Goal: Find specific page/section: Find specific page/section

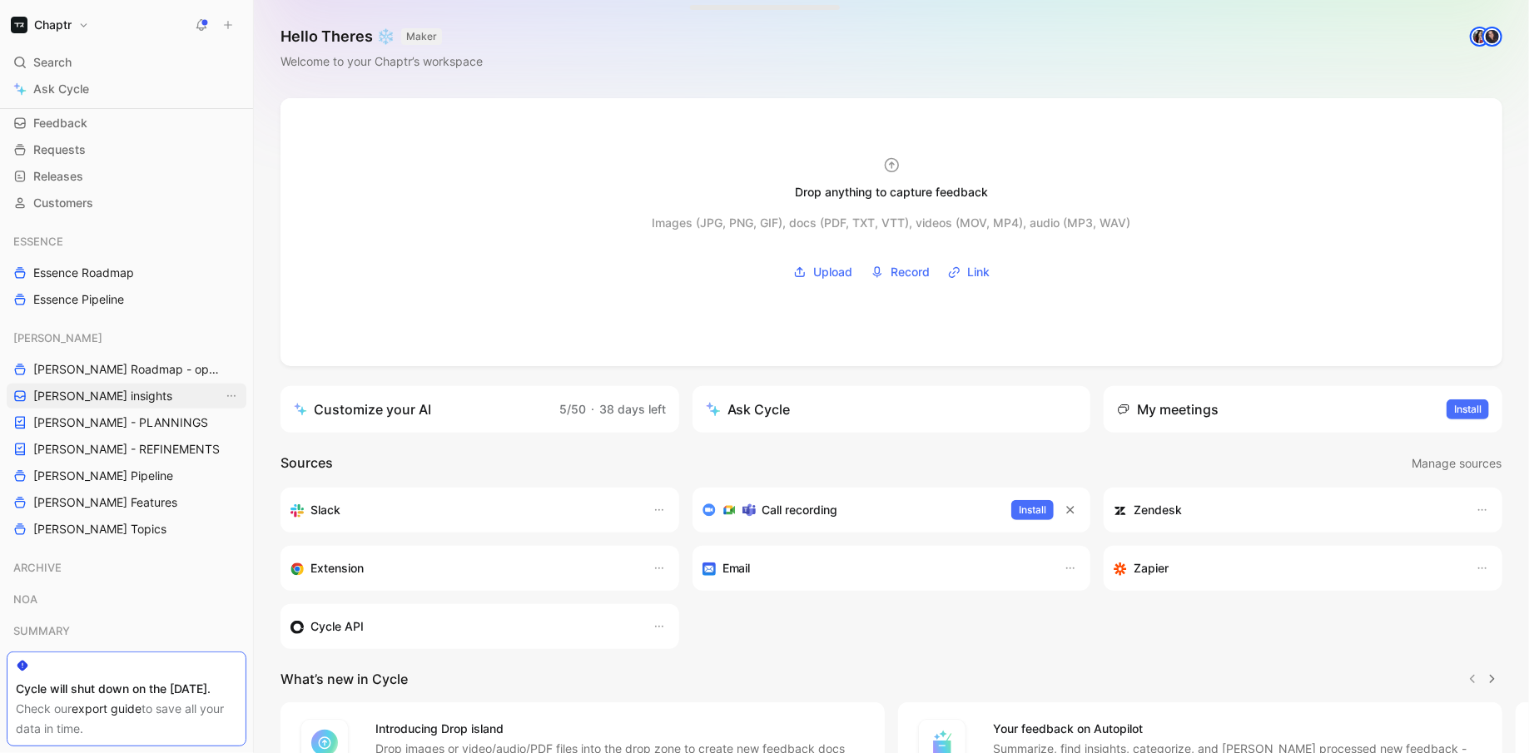
scroll to position [59, 0]
click at [137, 419] on span "[PERSON_NAME] - PLANNINGS" at bounding box center [120, 422] width 175 height 17
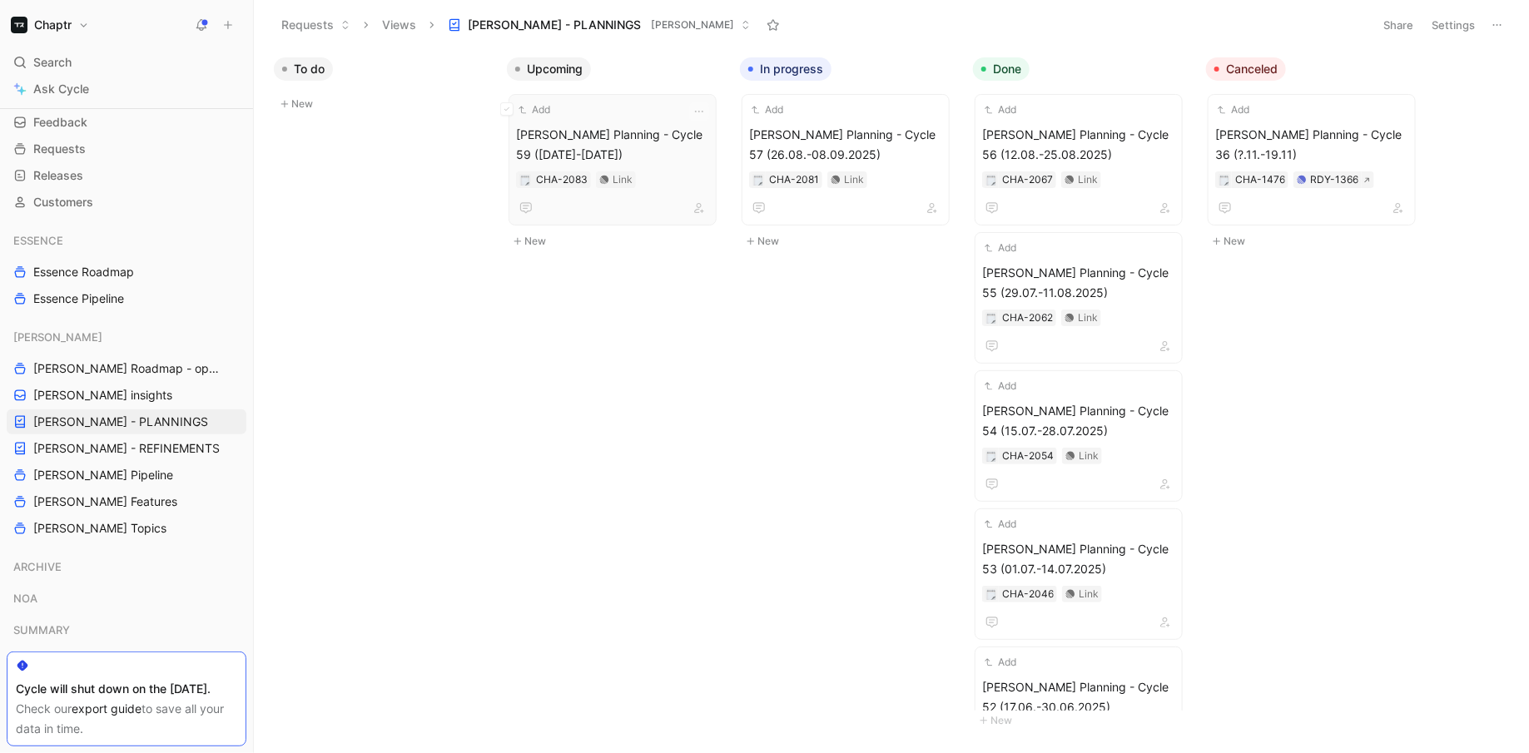
click at [668, 140] on span "[PERSON_NAME] Planning - Cycle 59 ([DATE]-[DATE])" at bounding box center [612, 145] width 193 height 40
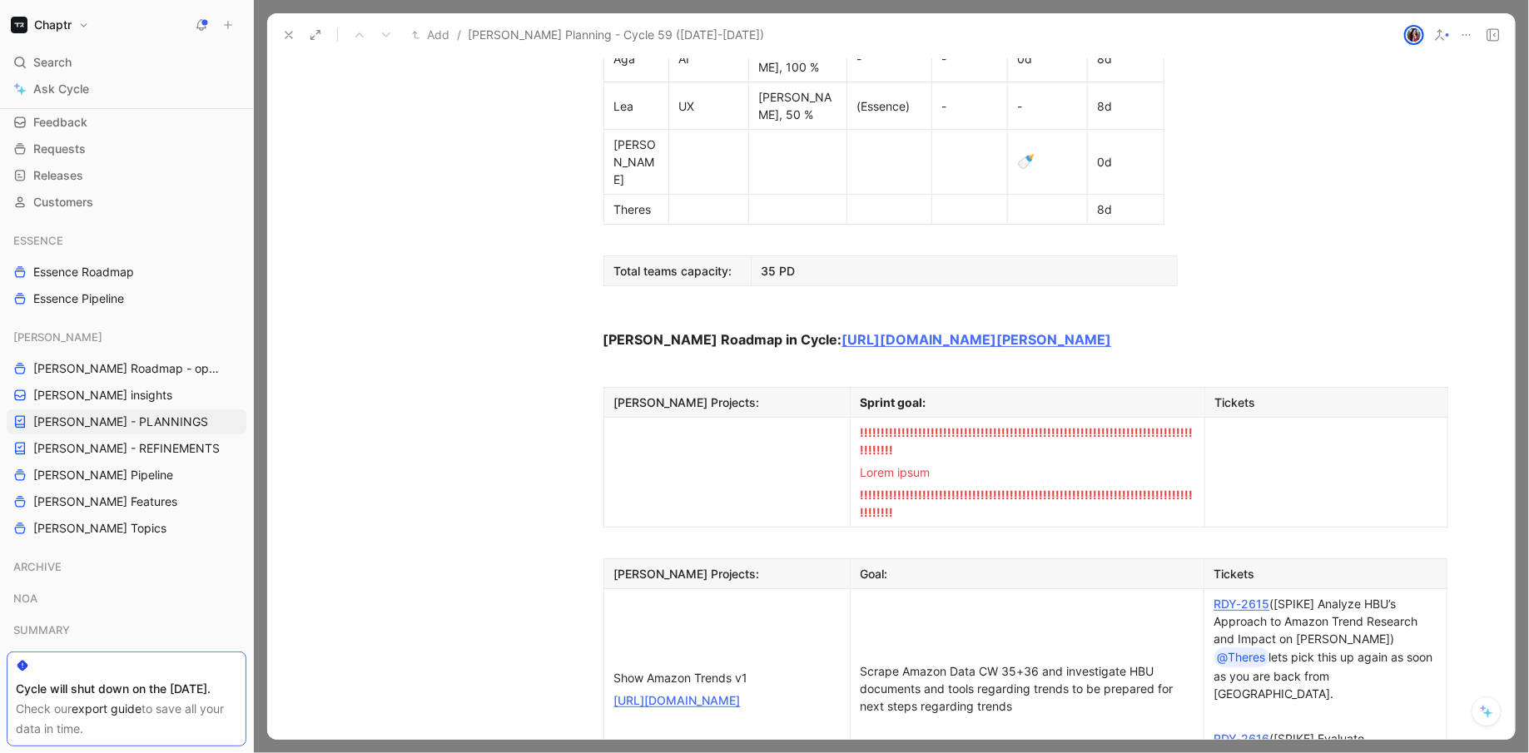
scroll to position [1043, 0]
click at [296, 31] on button at bounding box center [288, 34] width 23 height 23
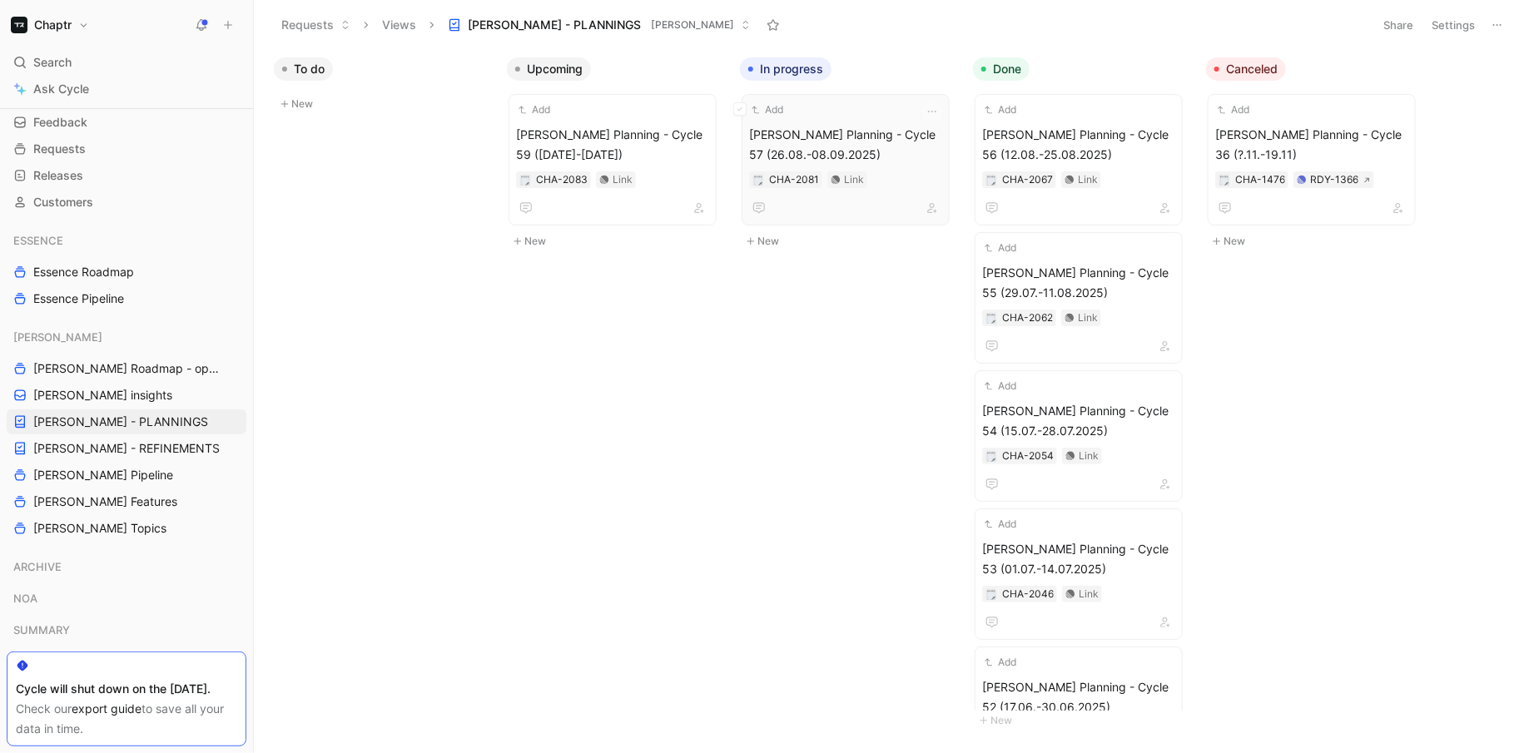
click at [884, 150] on span "[PERSON_NAME] Planning - Cycle 57 (26.08.-08.09.2025)" at bounding box center [845, 145] width 193 height 40
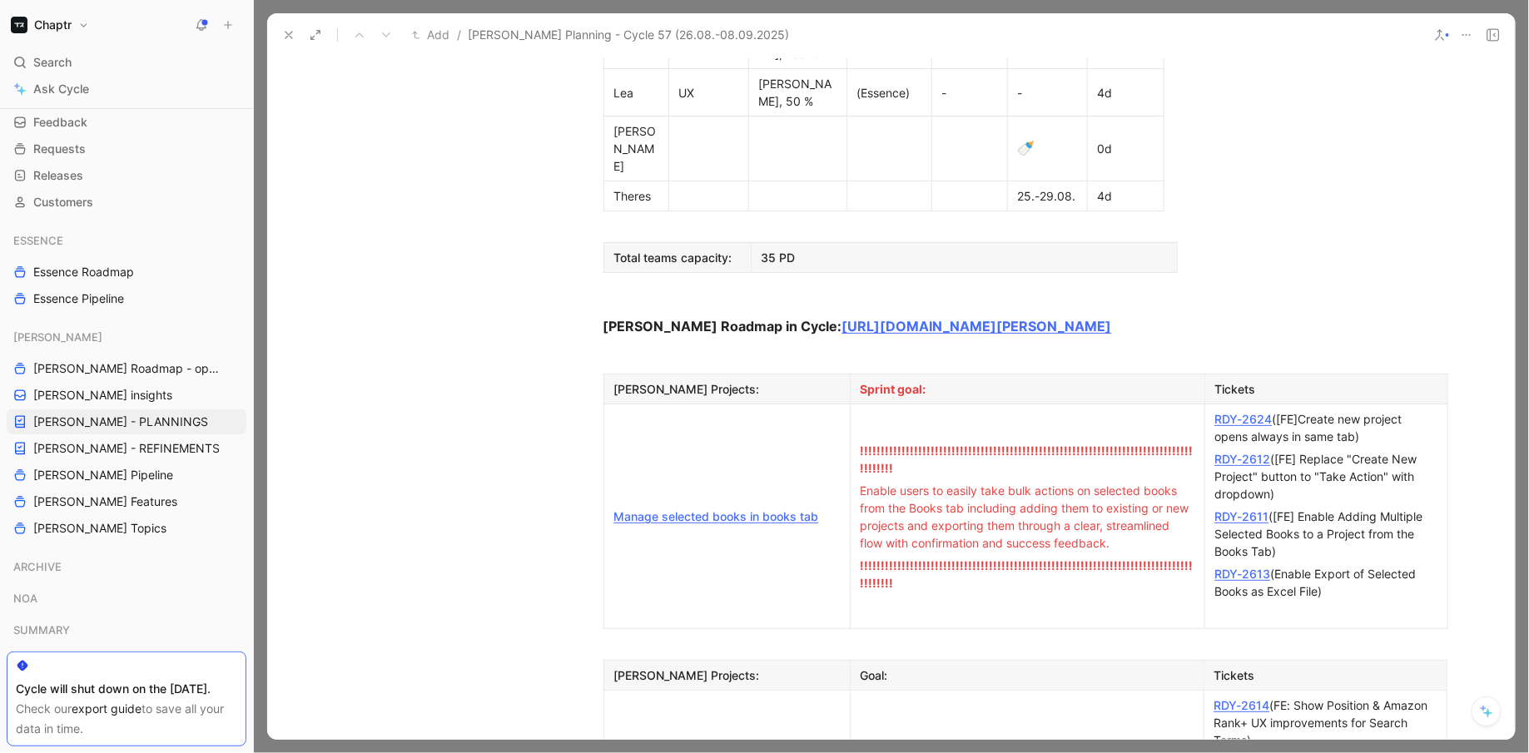
scroll to position [1145, 0]
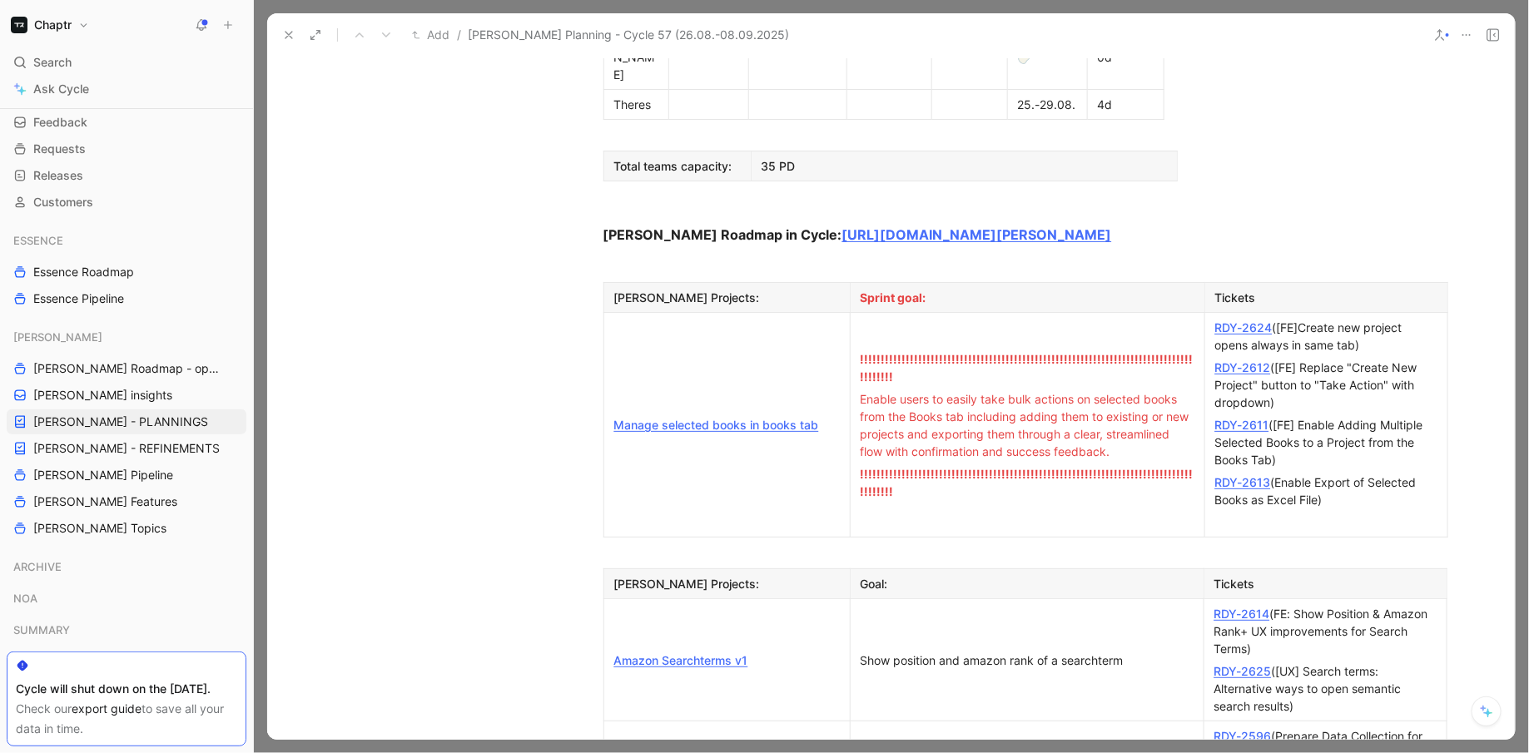
click at [912, 392] on span "Enable users to easily take bulk actions on selected books from the Books tab i…" at bounding box center [1027, 425] width 332 height 67
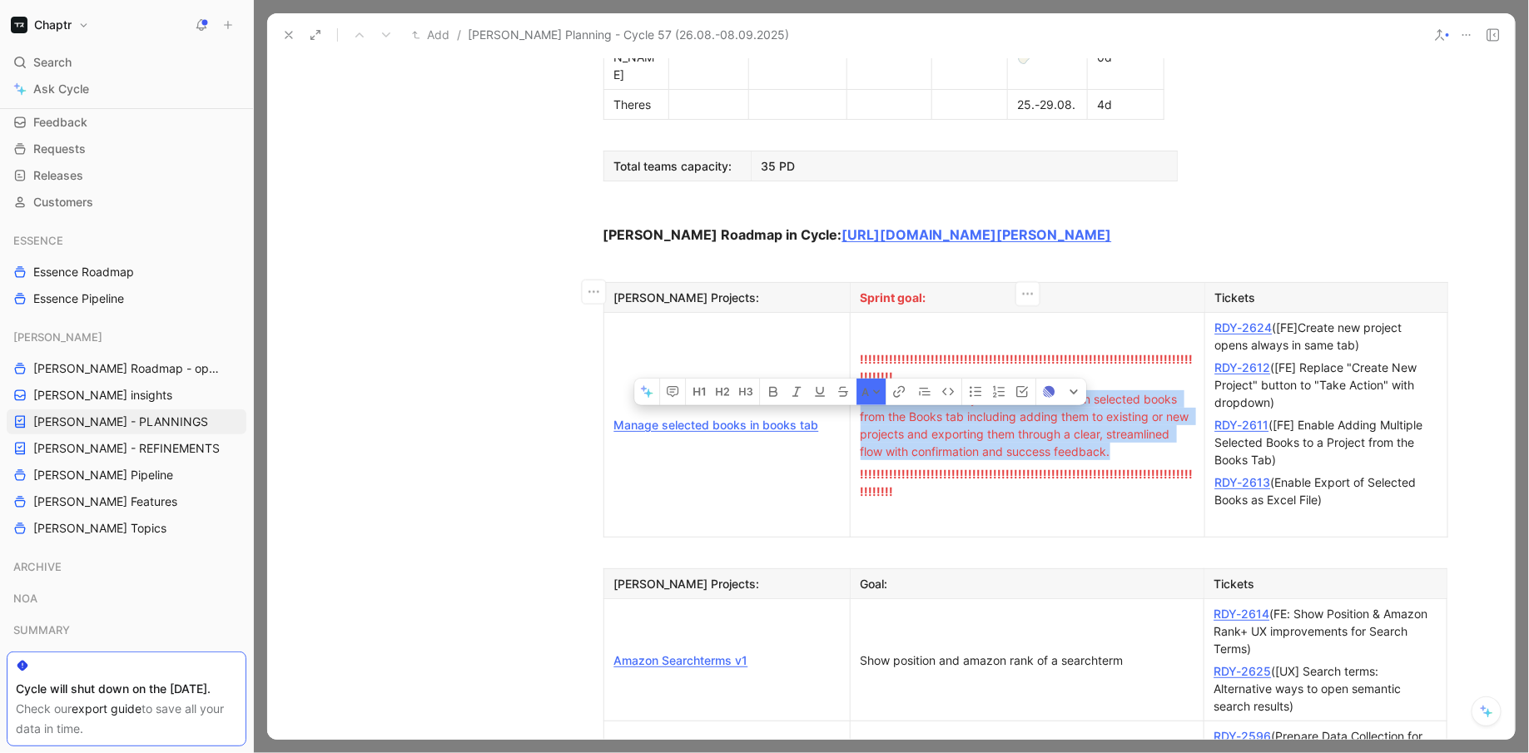
click at [912, 392] on span "Enable users to easily take bulk actions on selected books from the Books tab i…" at bounding box center [1027, 425] width 332 height 67
click at [883, 575] on div "Goal:" at bounding box center [1027, 583] width 333 height 17
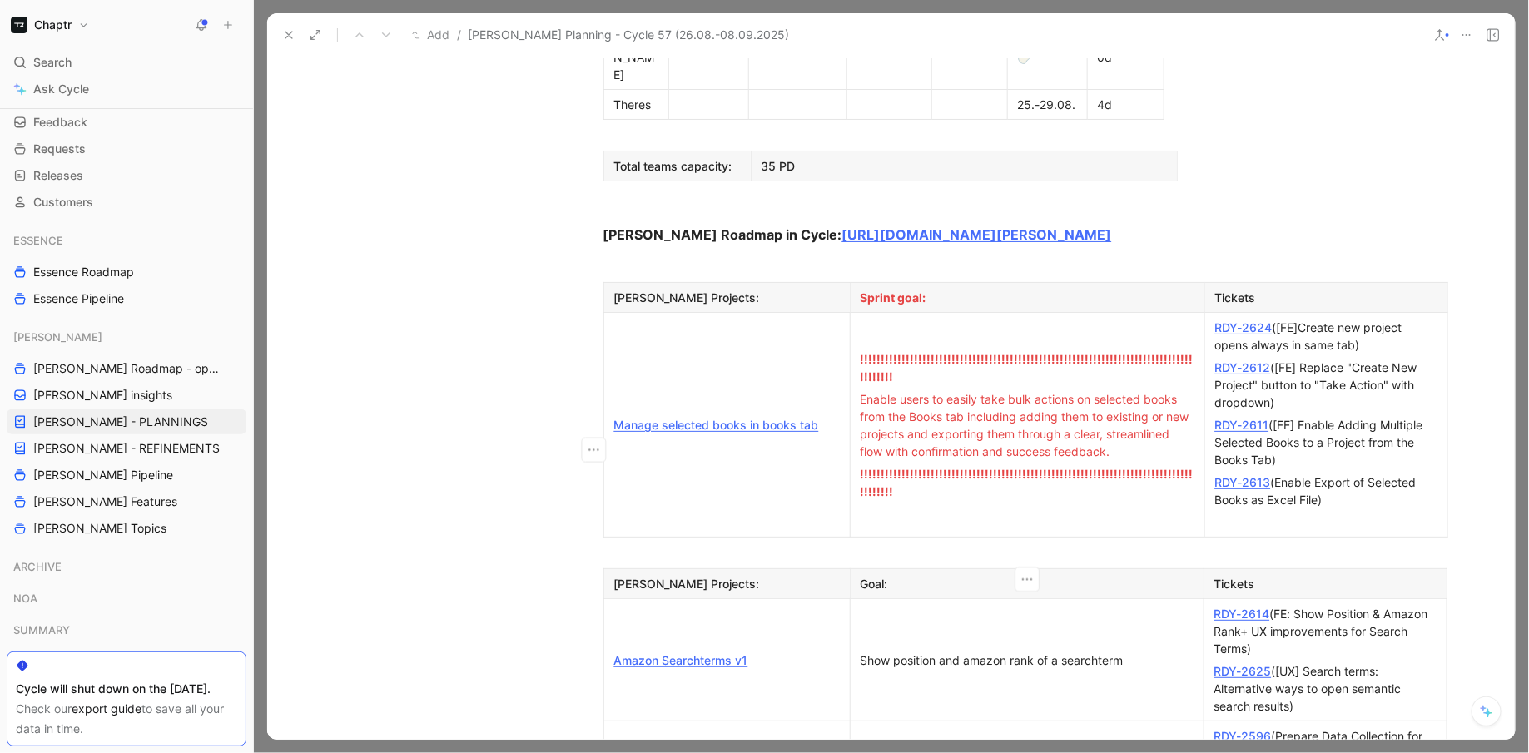
click at [285, 34] on icon at bounding box center [288, 34] width 13 height 13
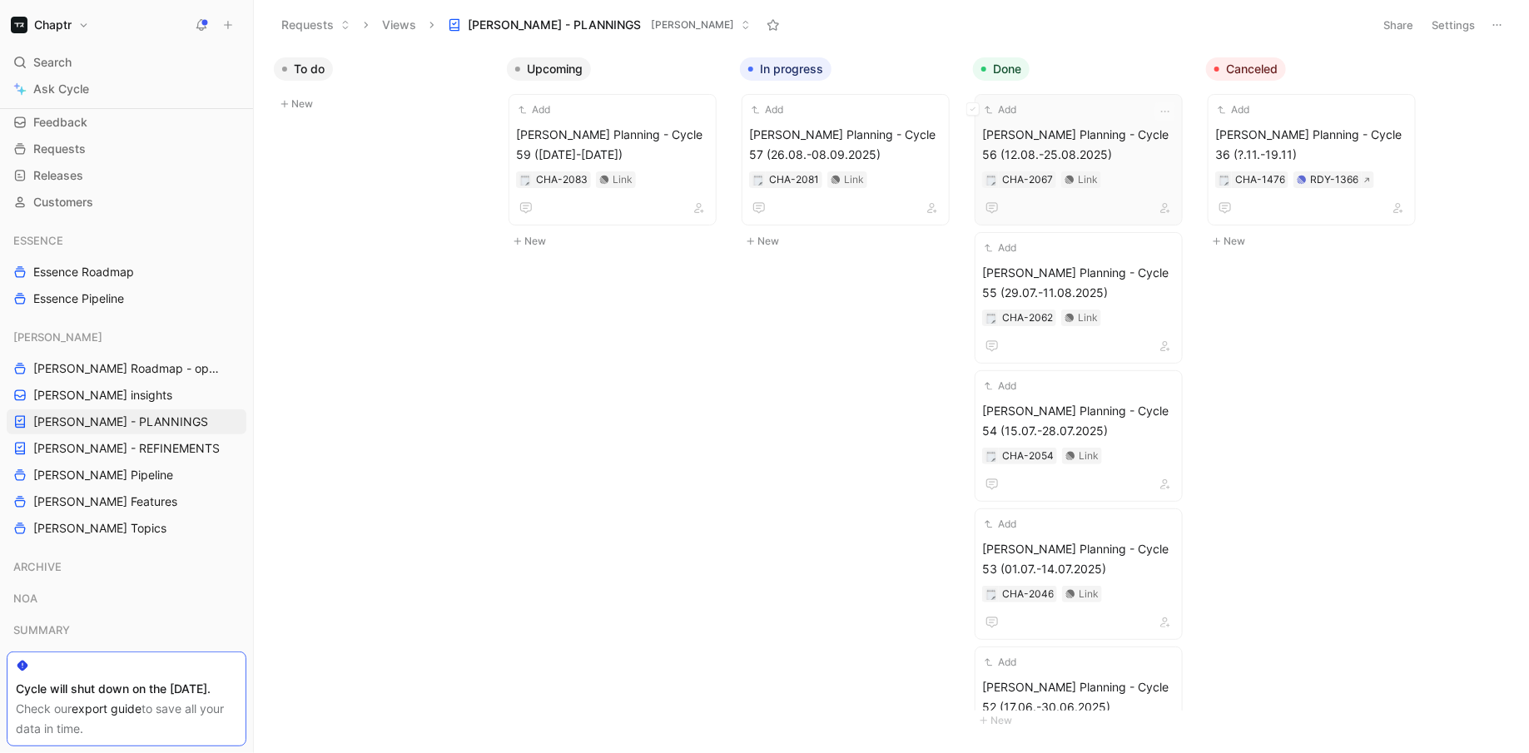
click at [1104, 109] on div "Add" at bounding box center [1067, 110] width 171 height 17
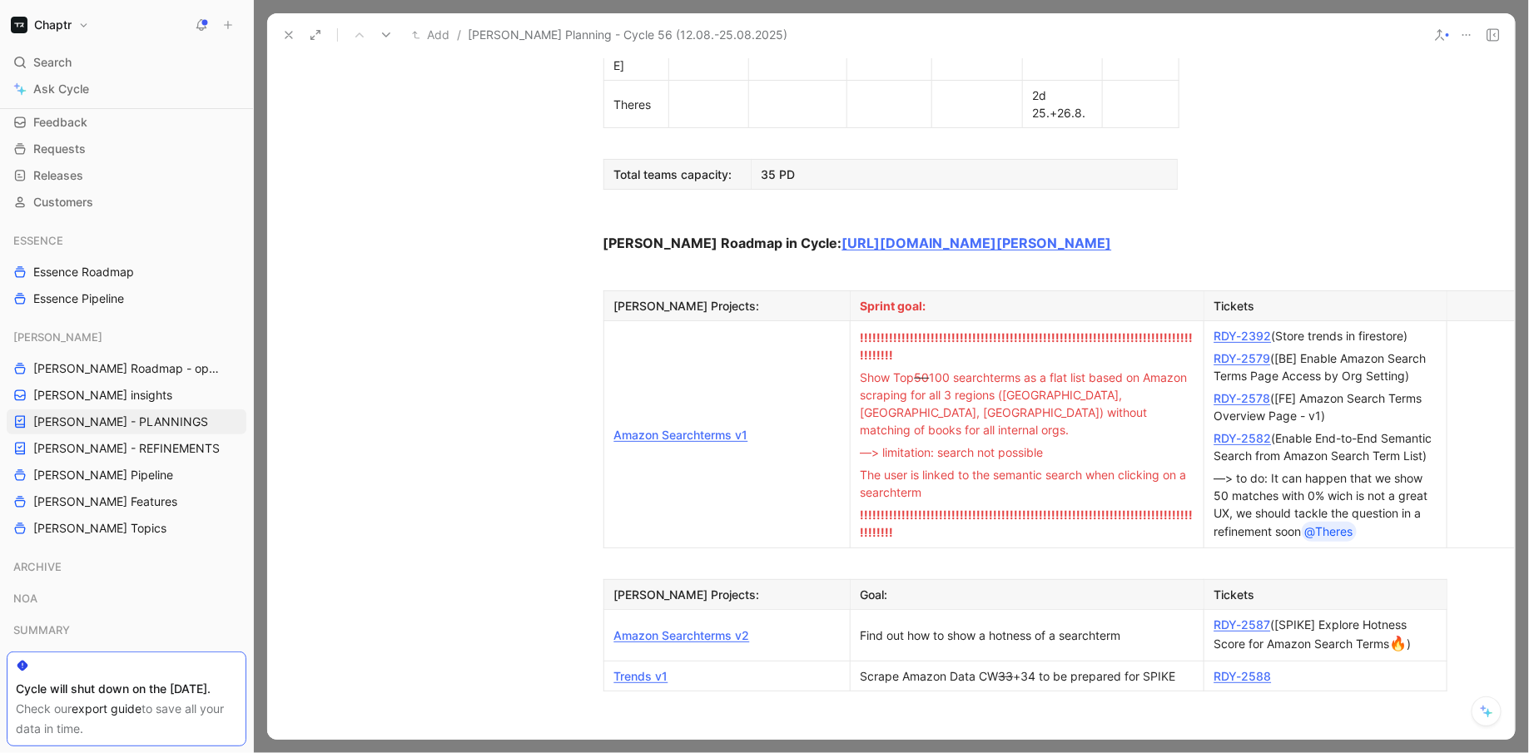
scroll to position [1183, 0]
click at [950, 443] on div "—> limitation: search not possible" at bounding box center [1027, 451] width 333 height 17
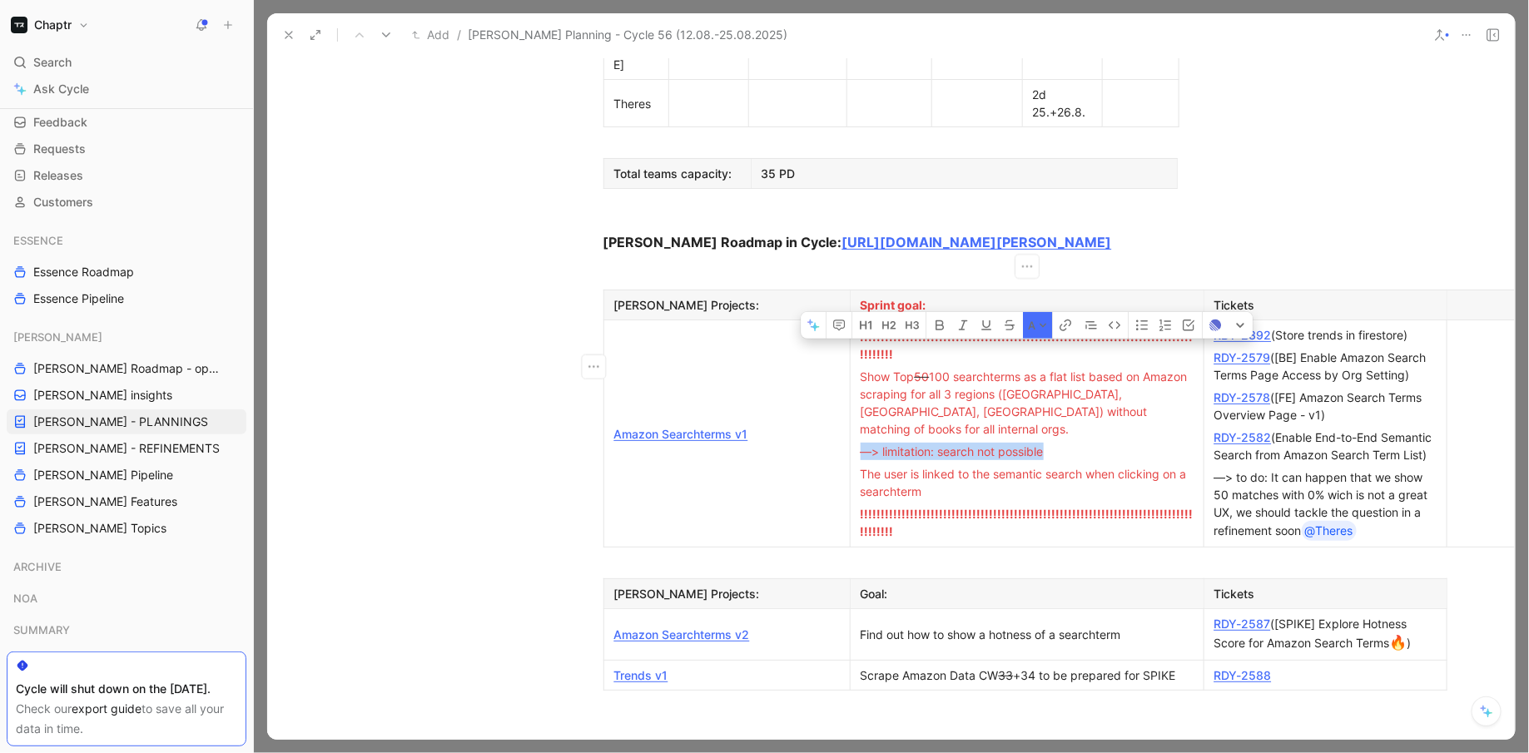
click at [950, 443] on div "—> limitation: search not possible" at bounding box center [1027, 451] width 333 height 17
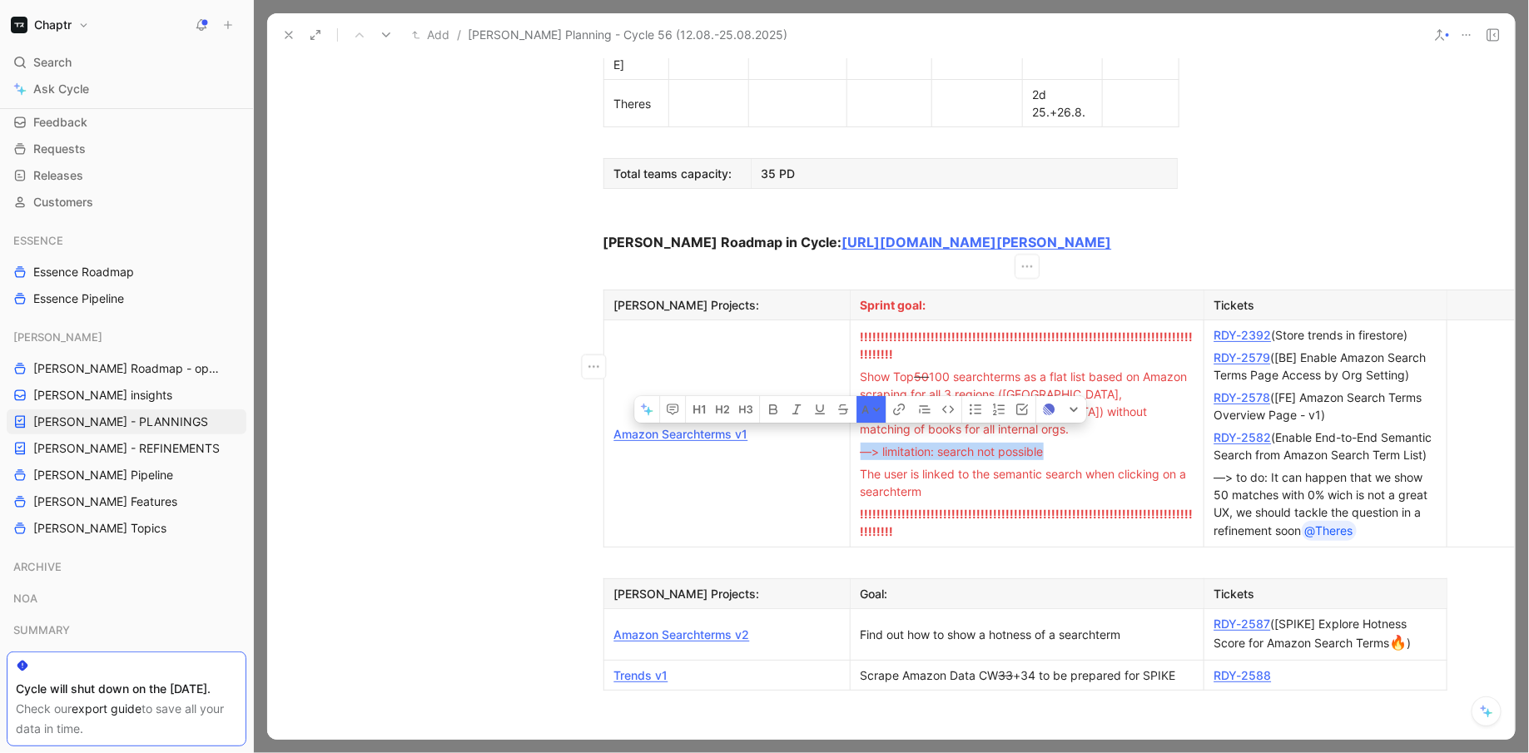
click at [950, 443] on div "—> limitation: search not possible" at bounding box center [1027, 451] width 333 height 17
click at [1011, 445] on span "—> limitation: search not possible" at bounding box center [952, 452] width 183 height 14
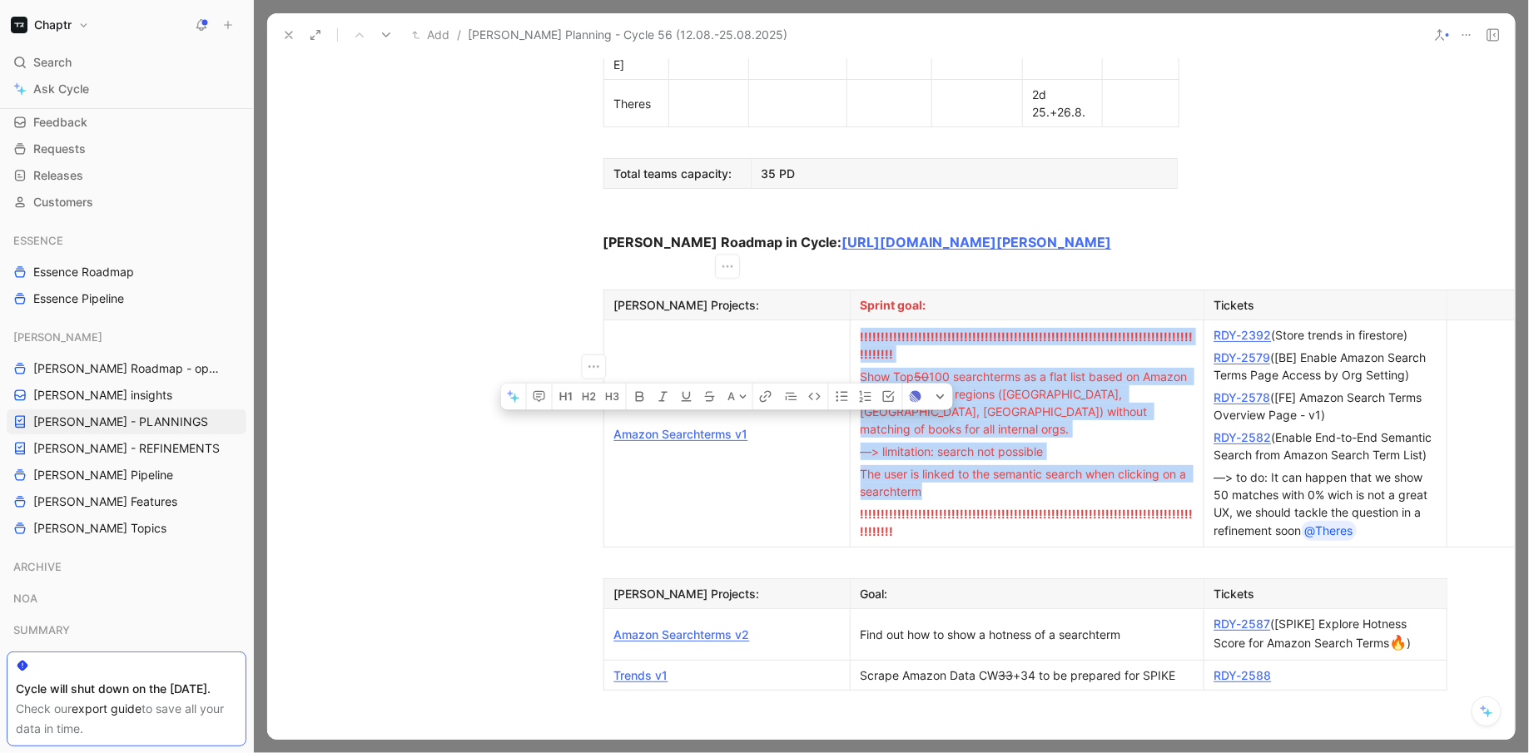
drag, startPoint x: 974, startPoint y: 407, endPoint x: 871, endPoint y: 311, distance: 141.3
click at [871, 320] on td "!!!!!!!!!!!!!!!!!!!!!!!!!!!!!!!!!!!!!!!!!!!!!!!!!!!!!!!!!!!!!!!!!!!!!!!!!!!!!!!…" at bounding box center [1027, 433] width 354 height 227
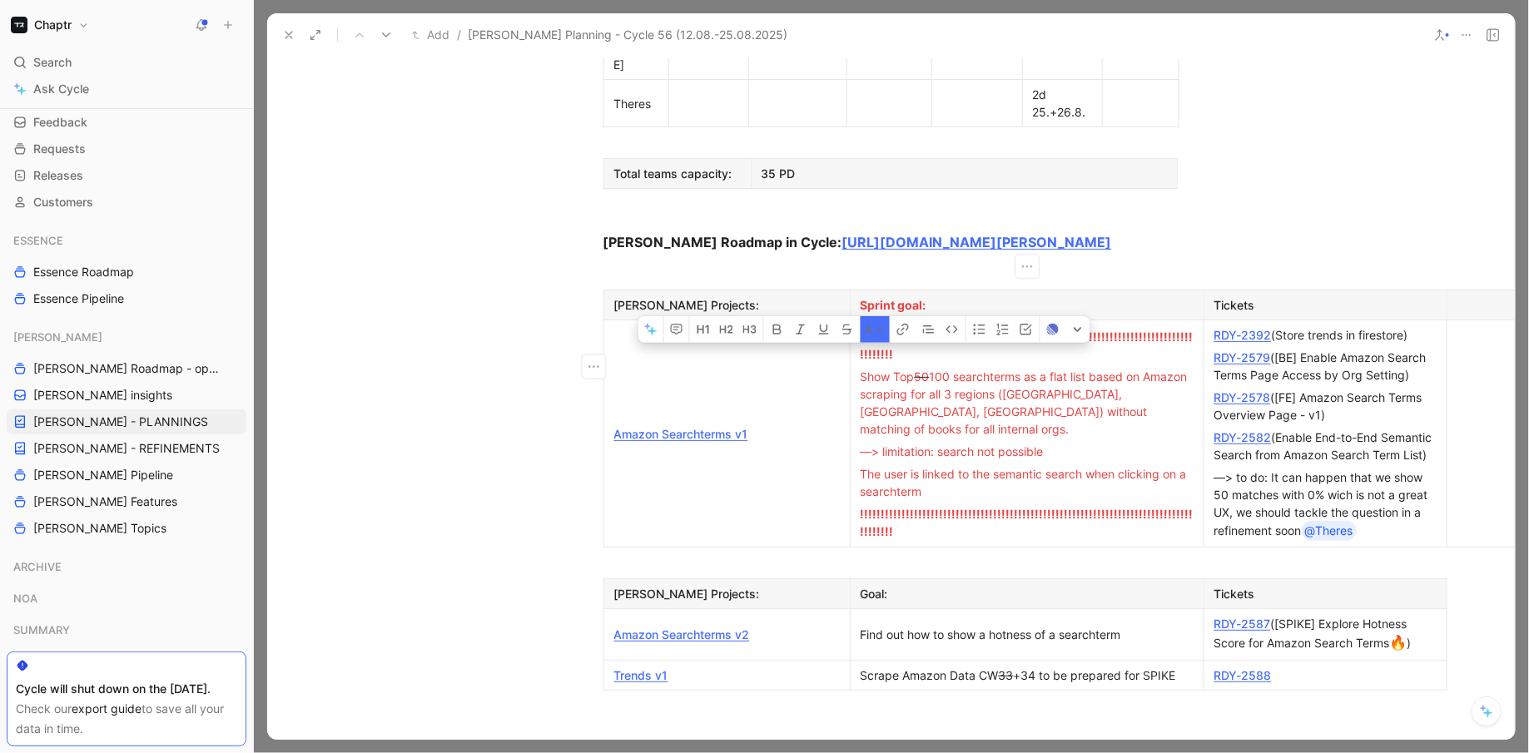
click at [866, 370] on span "Show Top" at bounding box center [888, 377] width 54 height 14
click at [1237, 390] on link "RDY-2578" at bounding box center [1243, 397] width 57 height 14
